Goal: Information Seeking & Learning: Check status

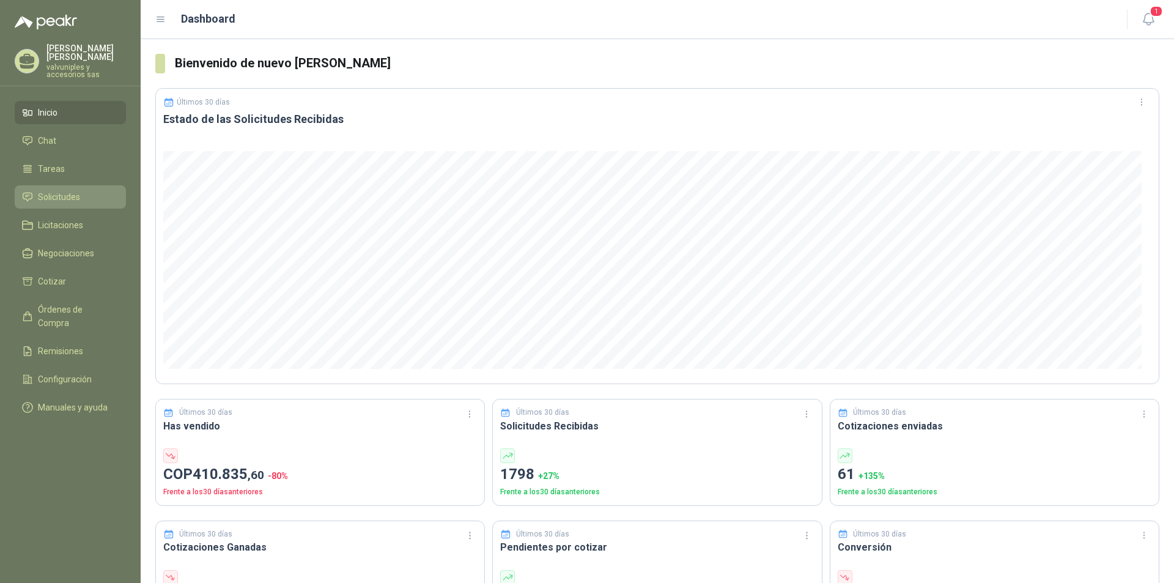
click at [58, 190] on span "Solicitudes" at bounding box center [59, 196] width 42 height 13
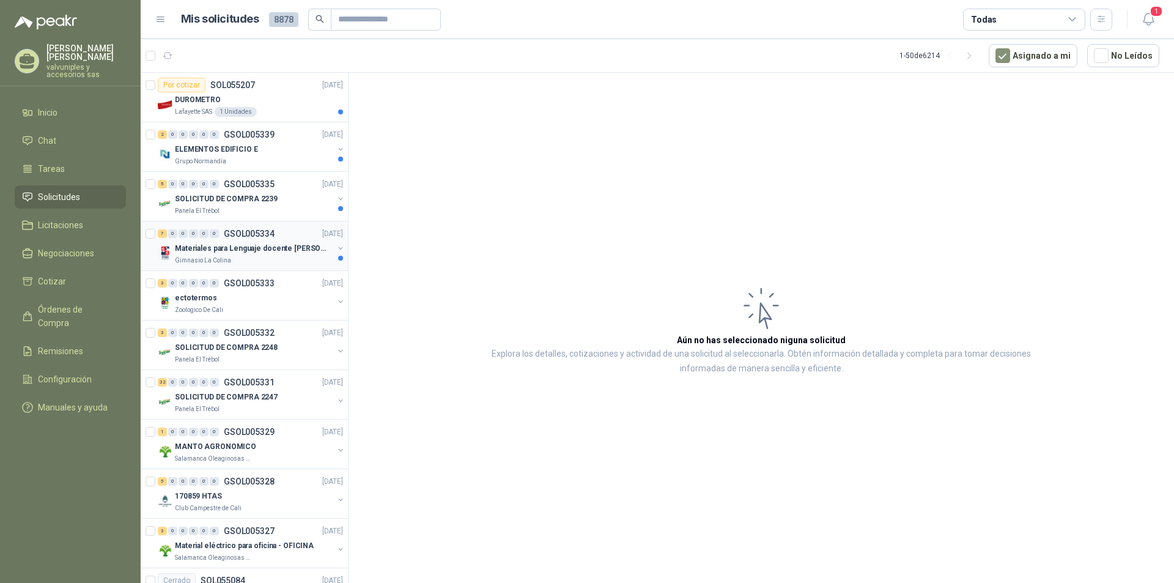
click at [218, 246] on p "Materiales para Lenguaje docente [PERSON_NAME]" at bounding box center [251, 249] width 152 height 12
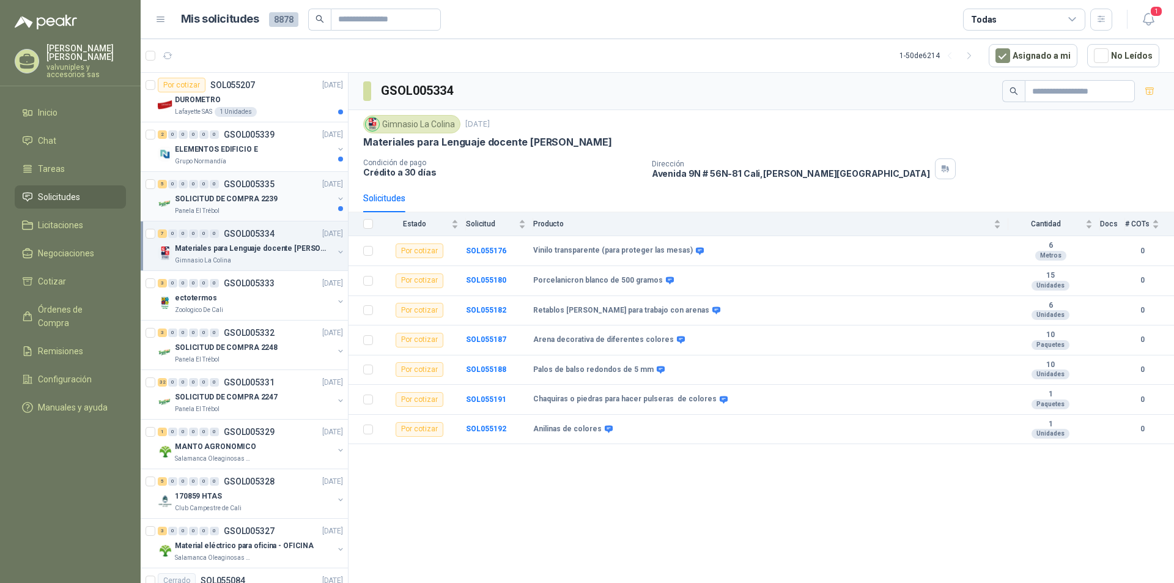
click at [217, 199] on p "SOLICITUD DE COMPRA 2239" at bounding box center [226, 199] width 103 height 12
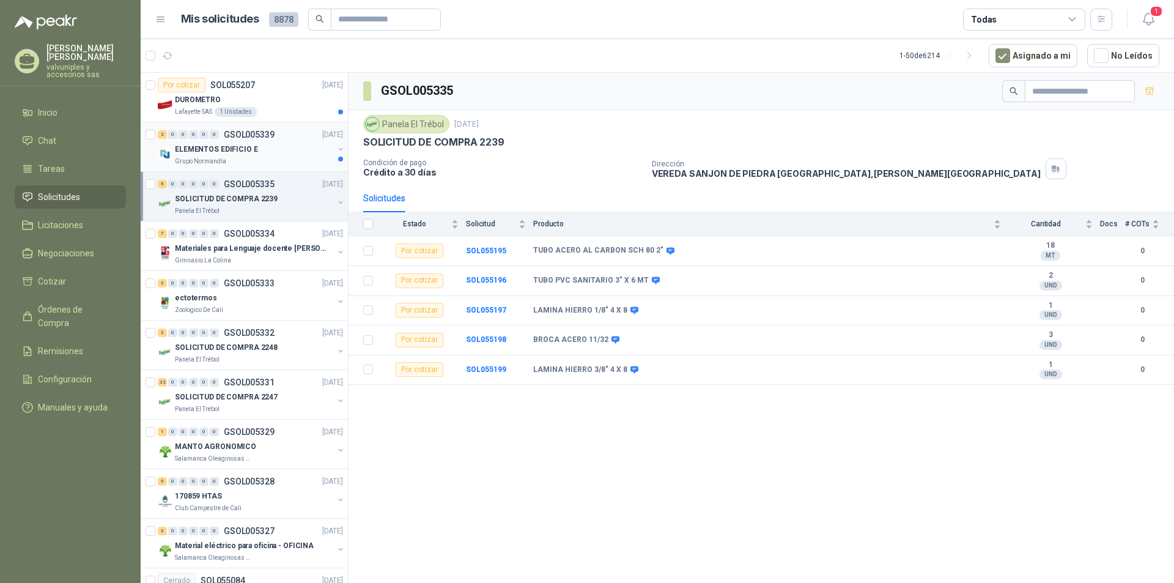
click at [207, 150] on p "ELEMENTOS EDIFICIO E" at bounding box center [216, 150] width 83 height 12
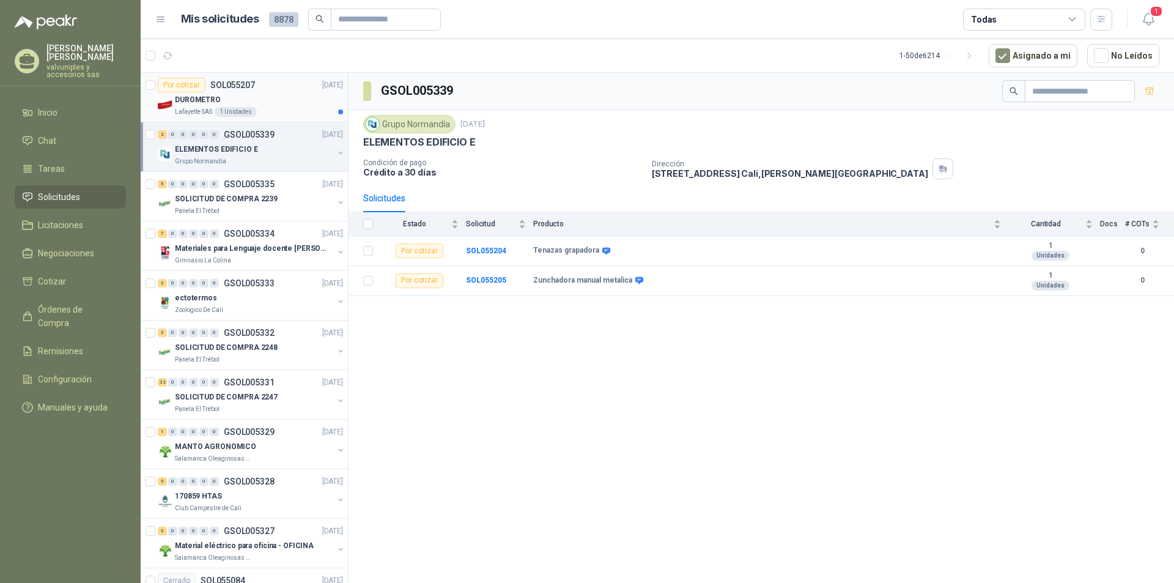
click at [194, 103] on p "DUROMETRO" at bounding box center [198, 100] width 46 height 12
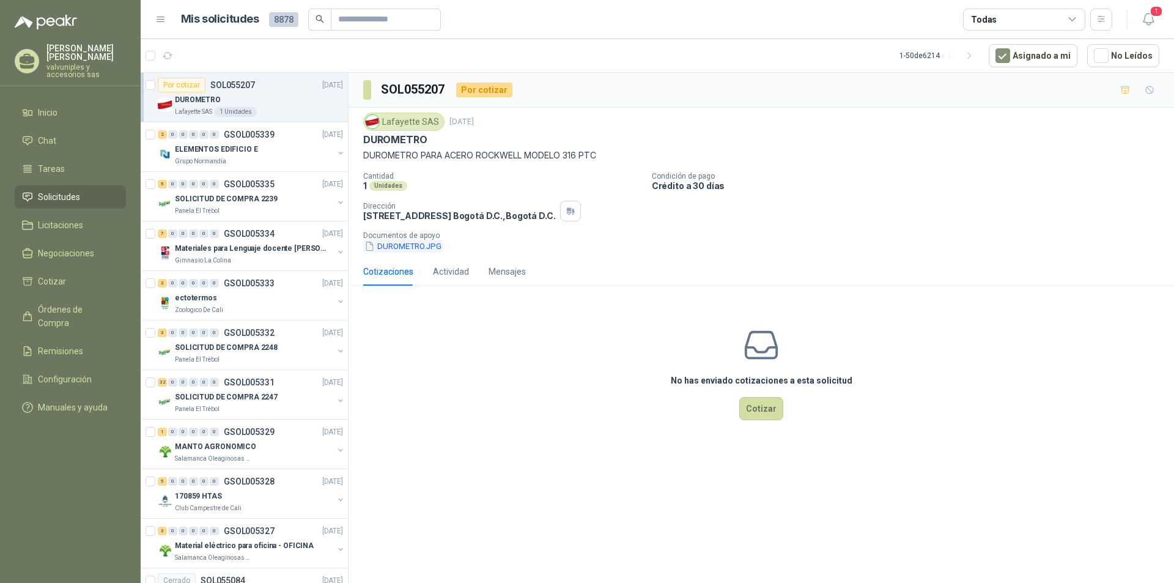
click at [407, 246] on button "DUROMETRO.JPG" at bounding box center [403, 246] width 80 height 13
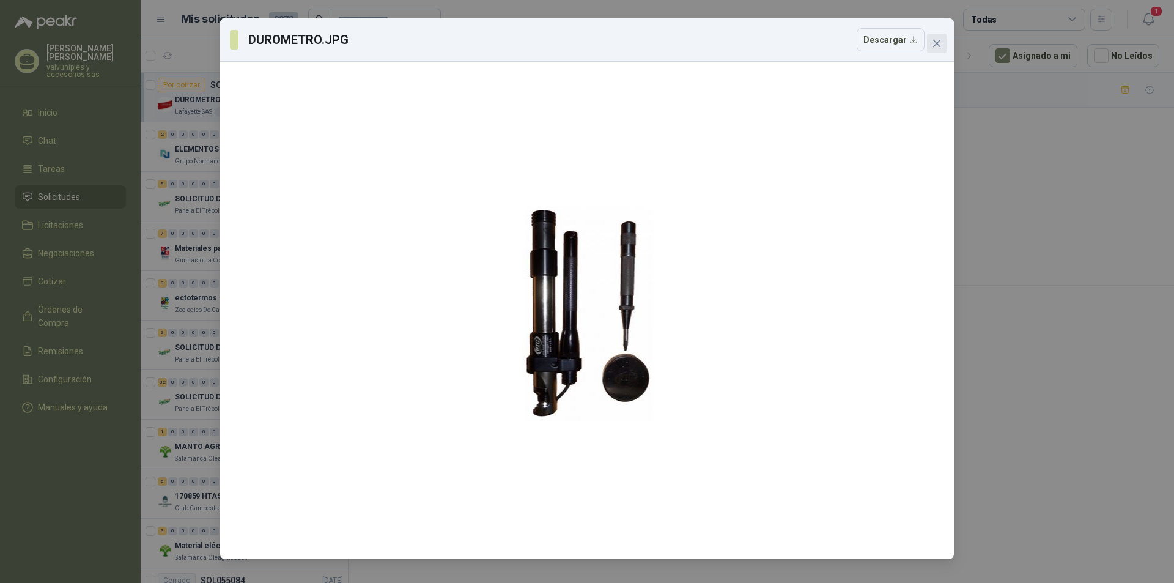
click at [934, 48] on icon "close" at bounding box center [937, 44] width 10 height 10
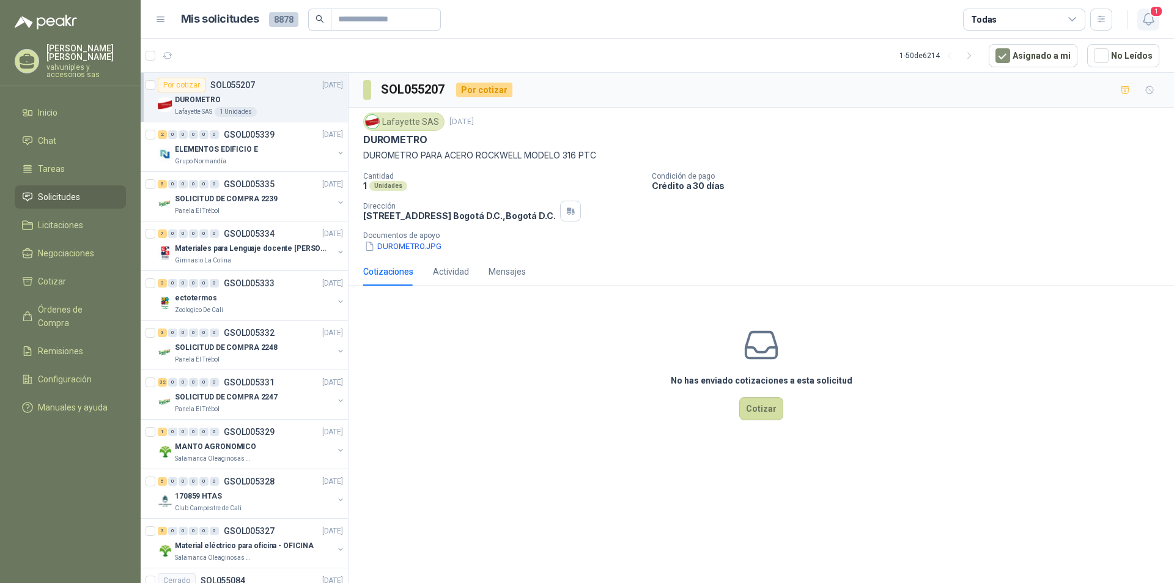
click at [1146, 18] on icon "button" at bounding box center [1148, 19] width 15 height 15
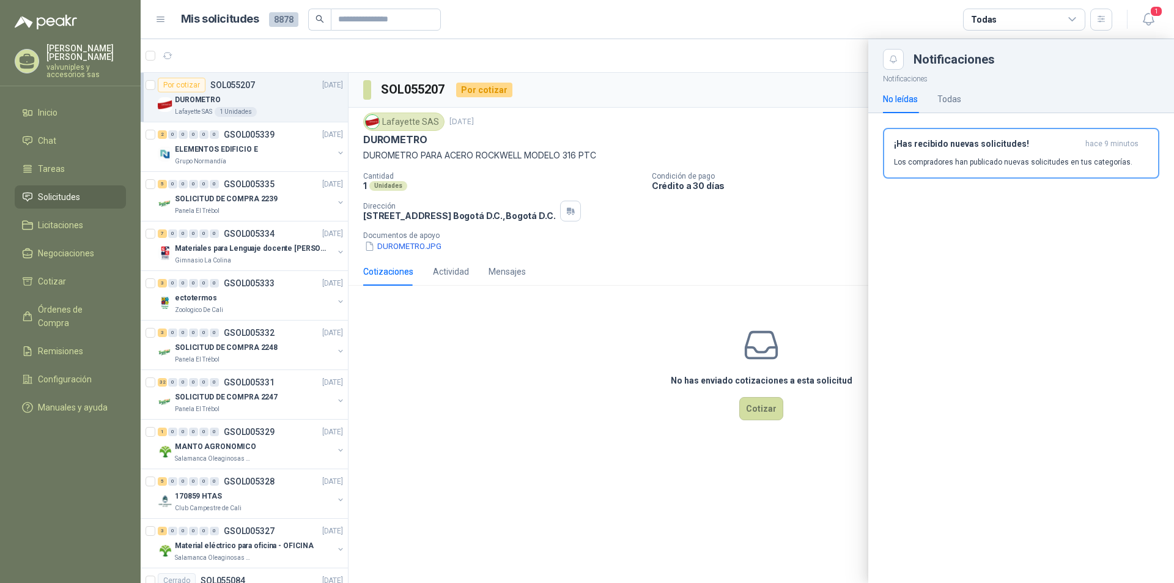
click at [919, 146] on h3 "¡Has recibido nuevas solicitudes!" at bounding box center [987, 144] width 187 height 10
